Goal: Find specific page/section: Find specific page/section

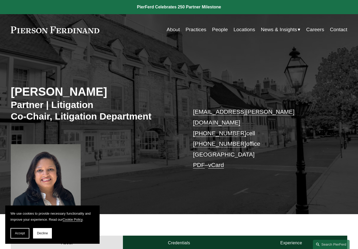
click at [246, 33] on link "Locations" at bounding box center [243, 30] width 21 height 10
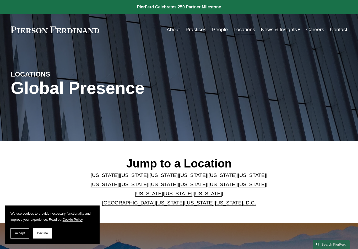
click at [211, 178] on link "[US_STATE]" at bounding box center [222, 175] width 28 height 6
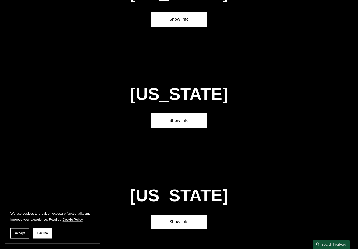
scroll to position [630, 0]
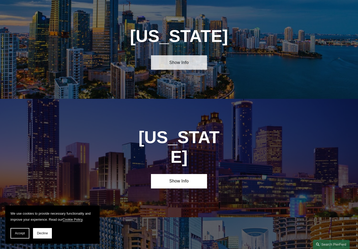
click at [194, 67] on link "Show Info" at bounding box center [179, 62] width 56 height 14
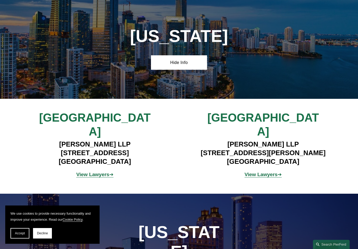
click at [261, 172] on strong "View Lawyers" at bounding box center [260, 175] width 33 height 6
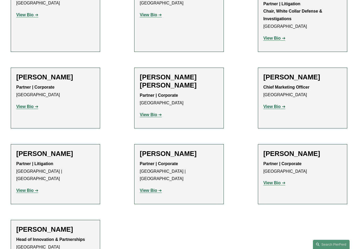
scroll to position [368, 0]
